Goal: Information Seeking & Learning: Find specific fact

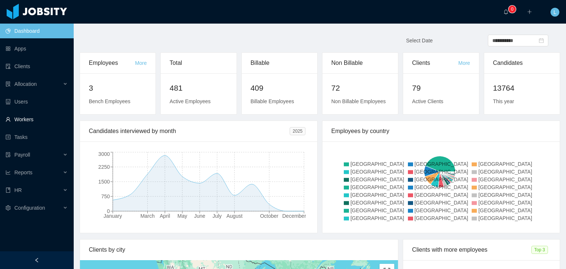
click at [34, 118] on link "Workers" at bounding box center [37, 119] width 62 height 15
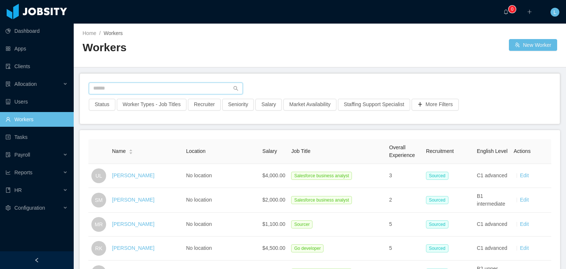
click at [112, 91] on input "text" at bounding box center [166, 89] width 154 height 12
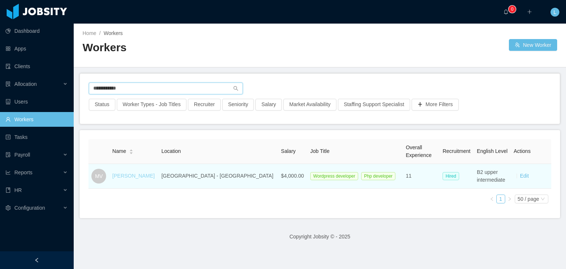
type input "**********"
click at [131, 175] on link "[PERSON_NAME]" at bounding box center [133, 176] width 42 height 6
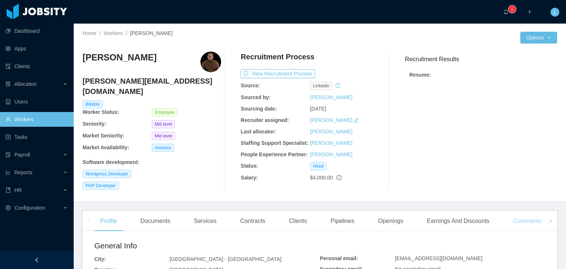
click at [522, 216] on div "Comments" at bounding box center [527, 221] width 40 height 21
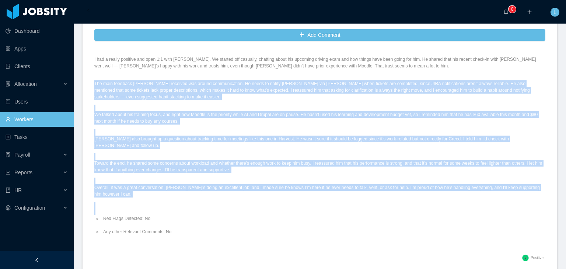
scroll to position [74, 0]
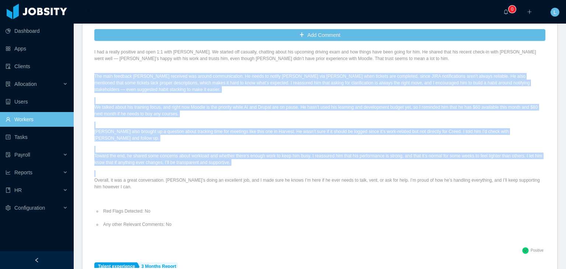
drag, startPoint x: 94, startPoint y: 141, endPoint x: 262, endPoint y: 179, distance: 172.1
click at [262, 179] on div "Client: Creed Interactive General Summary: I had a really positive and open 1:1…" at bounding box center [319, 124] width 451 height 241
copy div "Lor ipsu dolorsit Ametco adipisci eli seddoe temporincidid. Ut labor et dolore …"
